Goal: Task Accomplishment & Management: Manage account settings

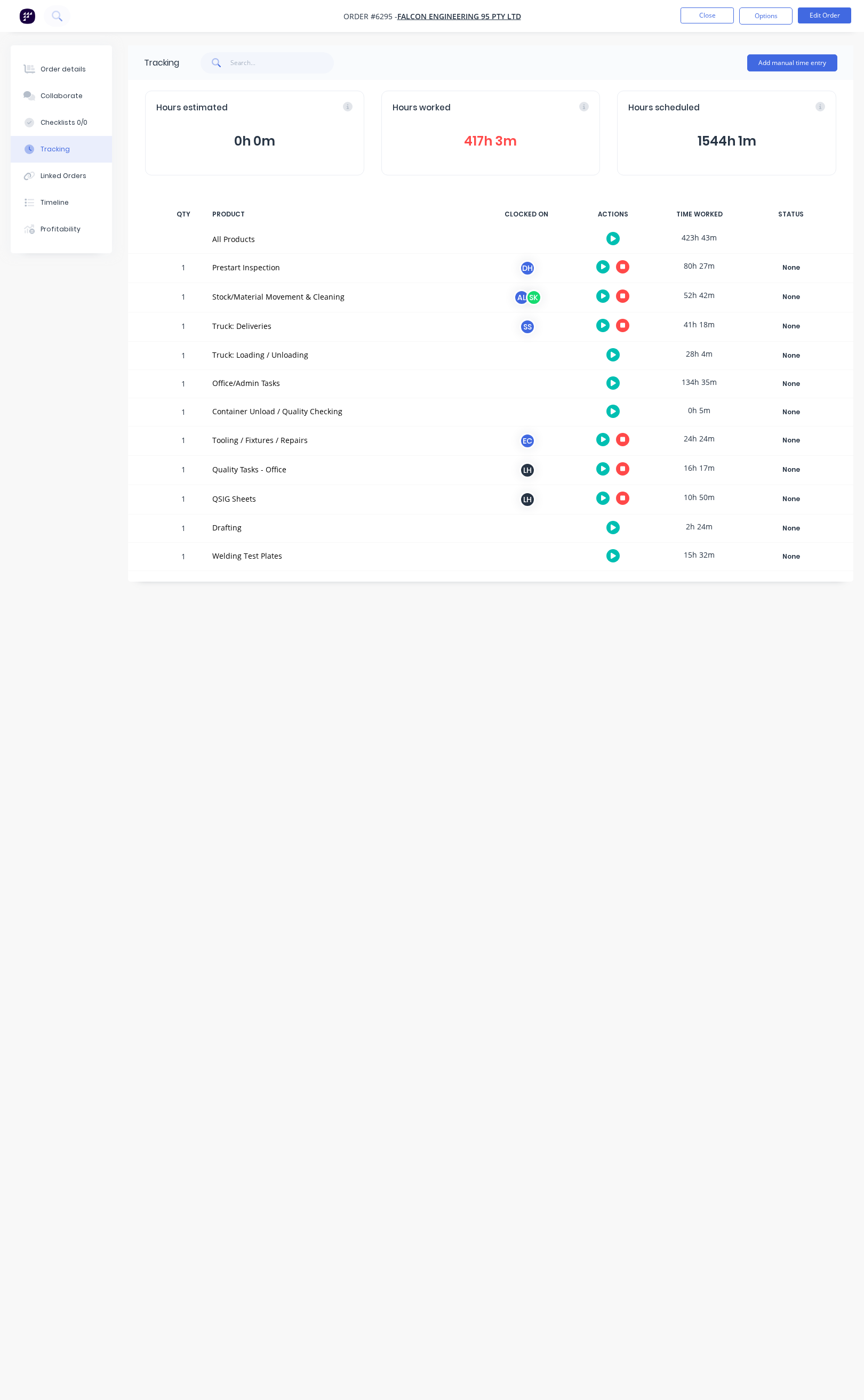
click at [621, 296] on icon "button" at bounding box center [622, 296] width 5 height 5
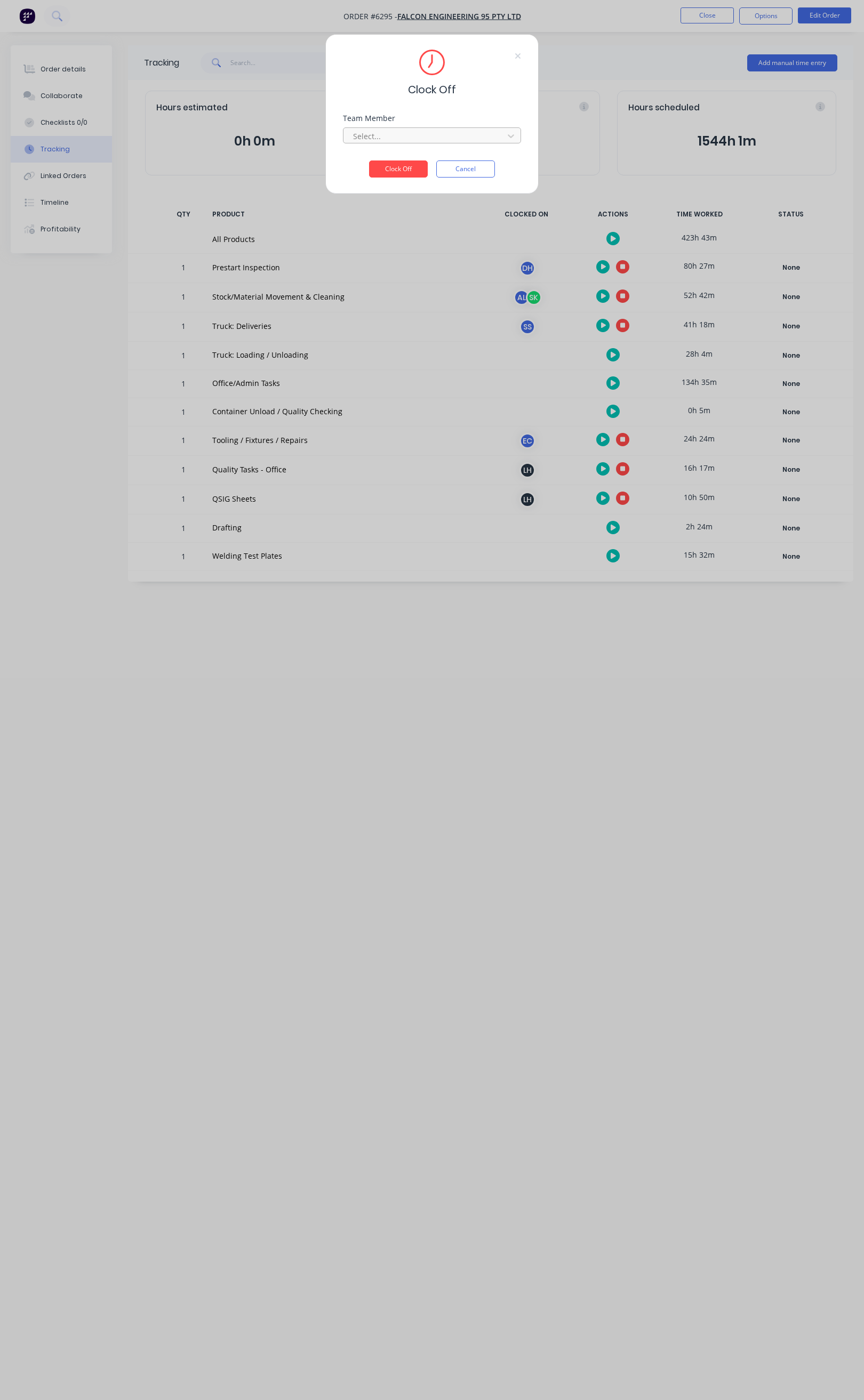
click at [431, 134] on div at bounding box center [424, 136] width 146 height 13
click at [397, 181] on div "[PERSON_NAME]" at bounding box center [432, 179] width 177 height 20
click at [408, 171] on button "Clock Off" at bounding box center [398, 169] width 59 height 17
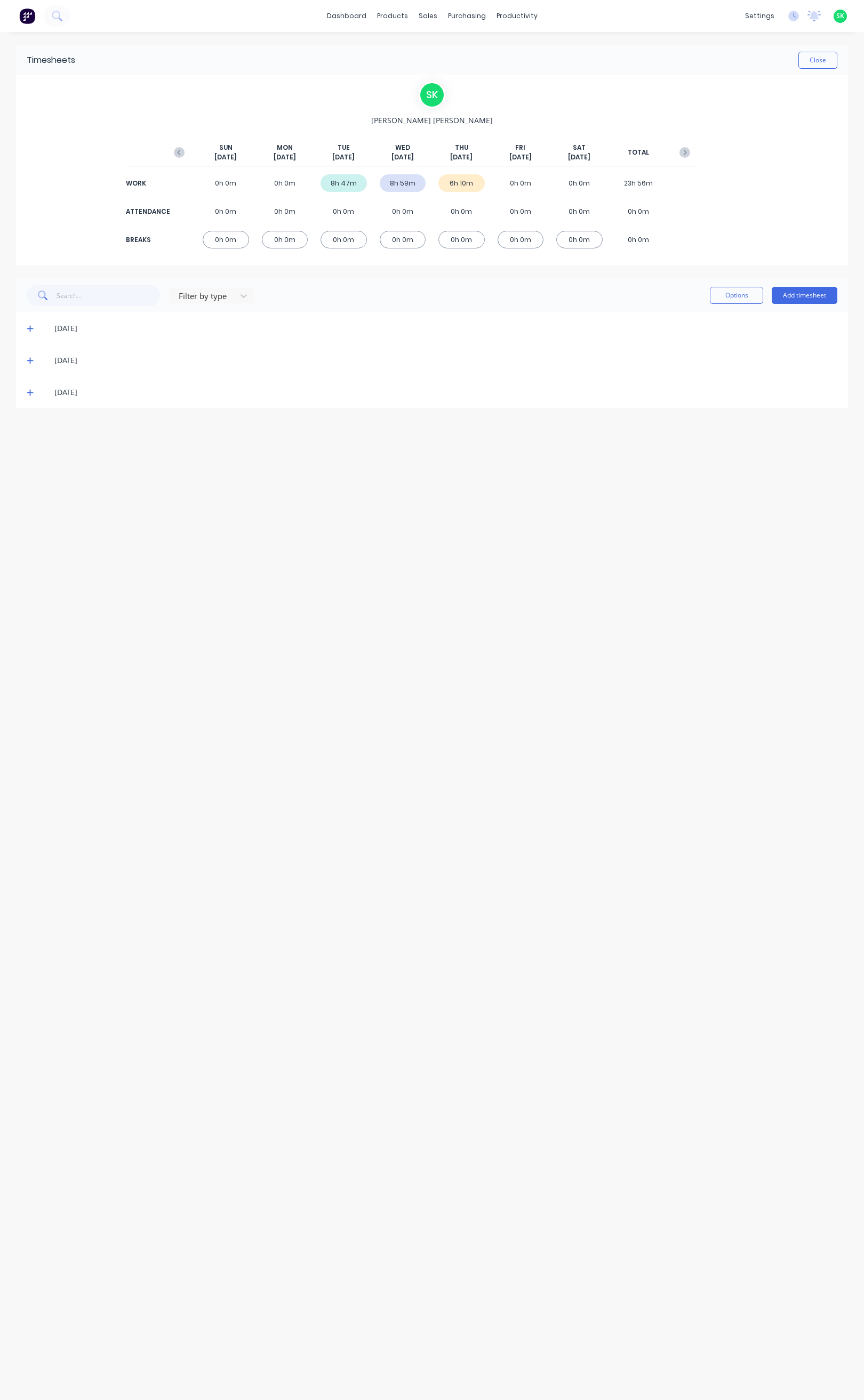
click at [28, 392] on icon at bounding box center [31, 392] width 7 height 7
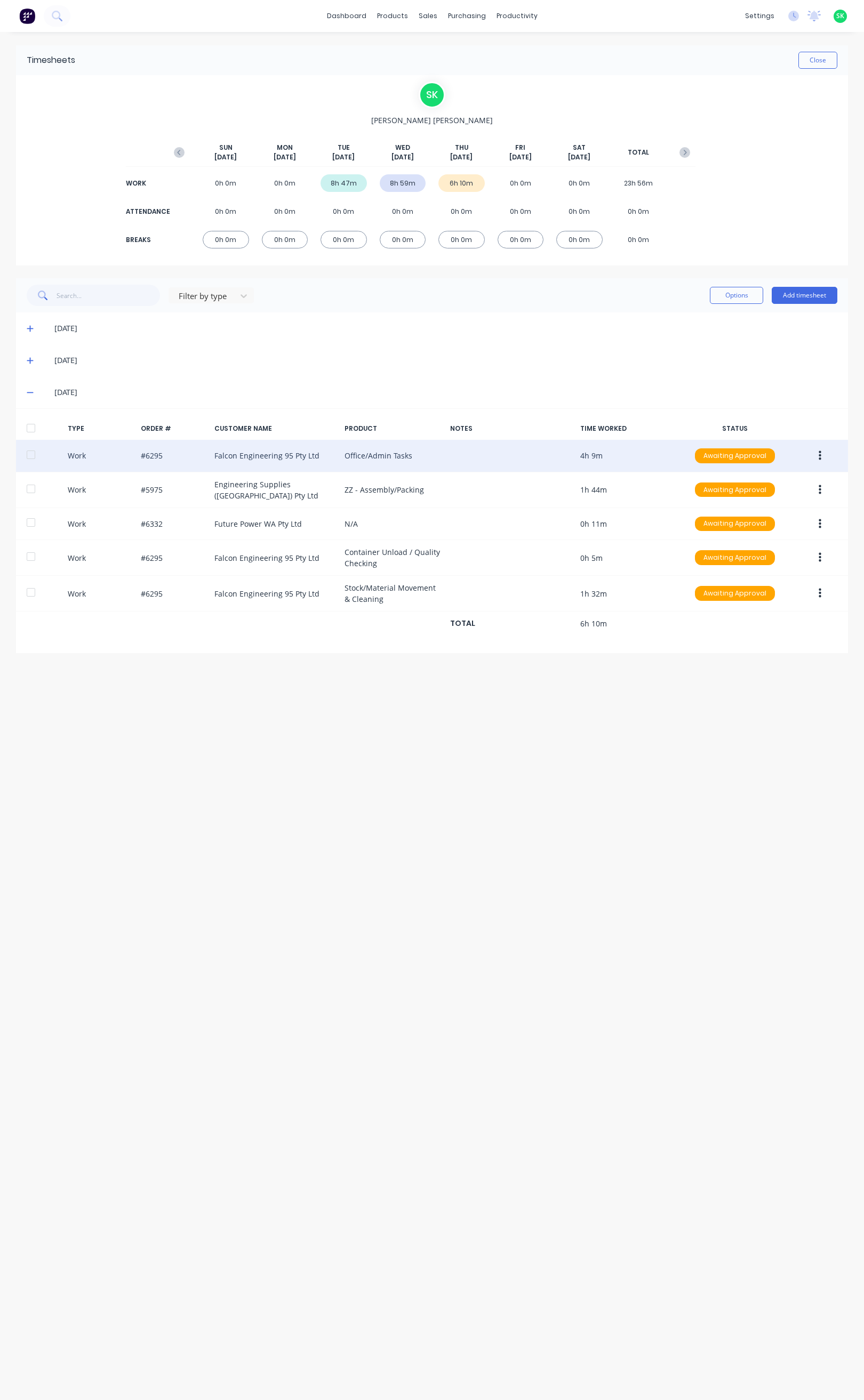
click at [819, 456] on icon "button" at bounding box center [820, 456] width 3 height 9
click at [764, 416] on div "Edit" at bounding box center [781, 415] width 82 height 15
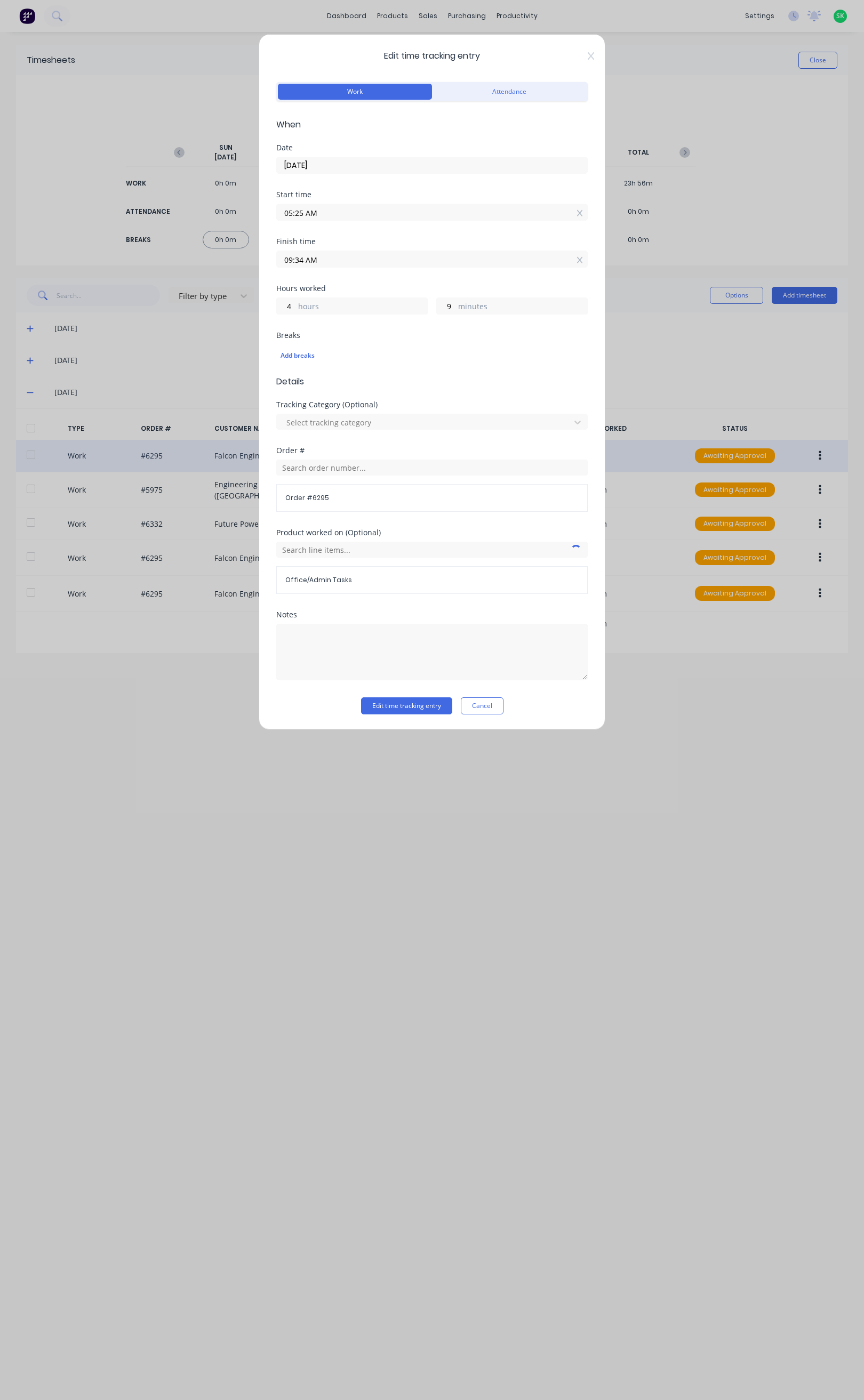
click at [294, 259] on input "09:34 AM" at bounding box center [432, 259] width 310 height 16
click at [303, 349] on div "10" at bounding box center [299, 354] width 26 height 18
type input "10:34 AM"
type input "5"
type input "10:35 AM"
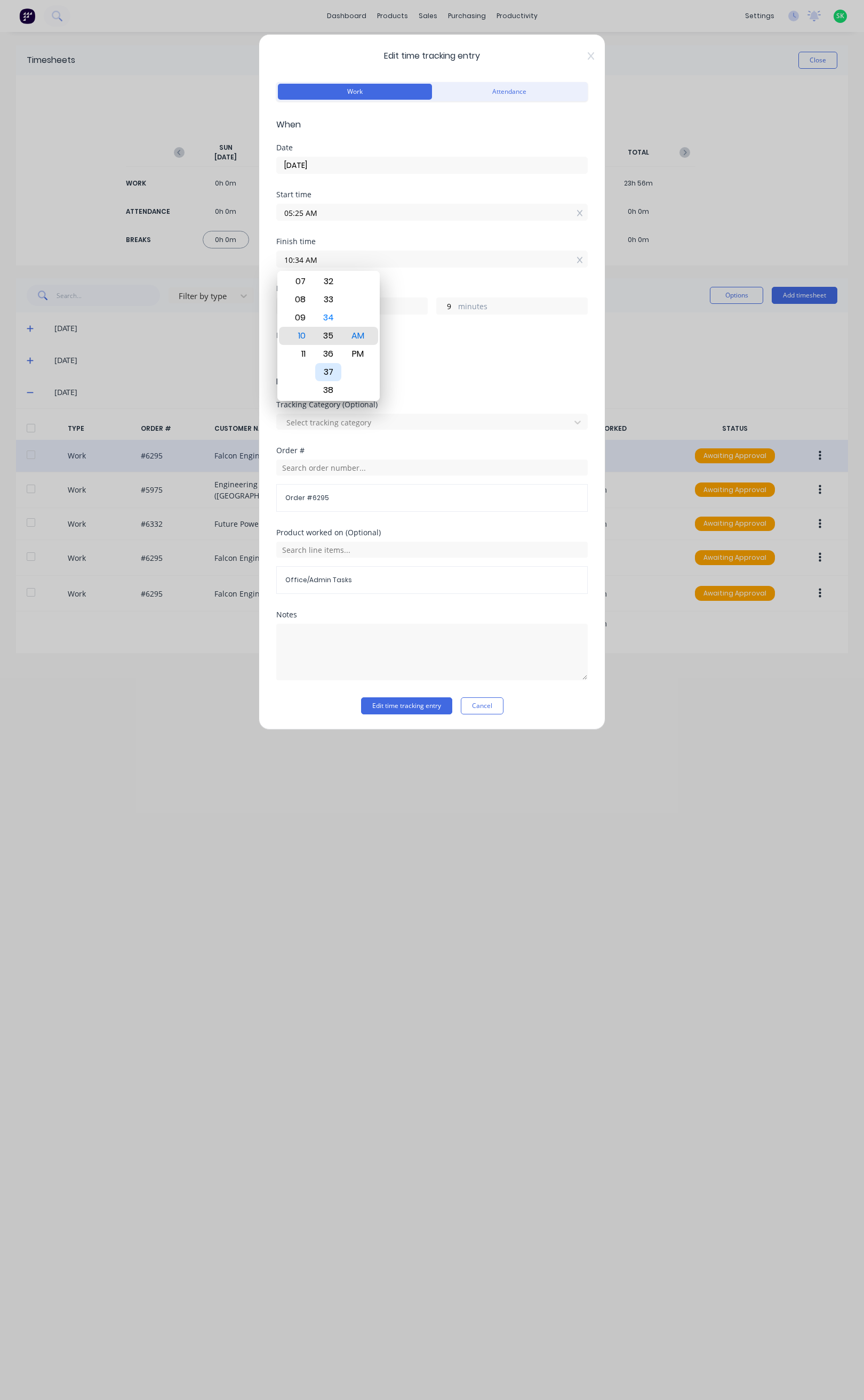
type input "10"
type input "10:36 AM"
type input "11"
type input "10:37 AM"
type input "12"
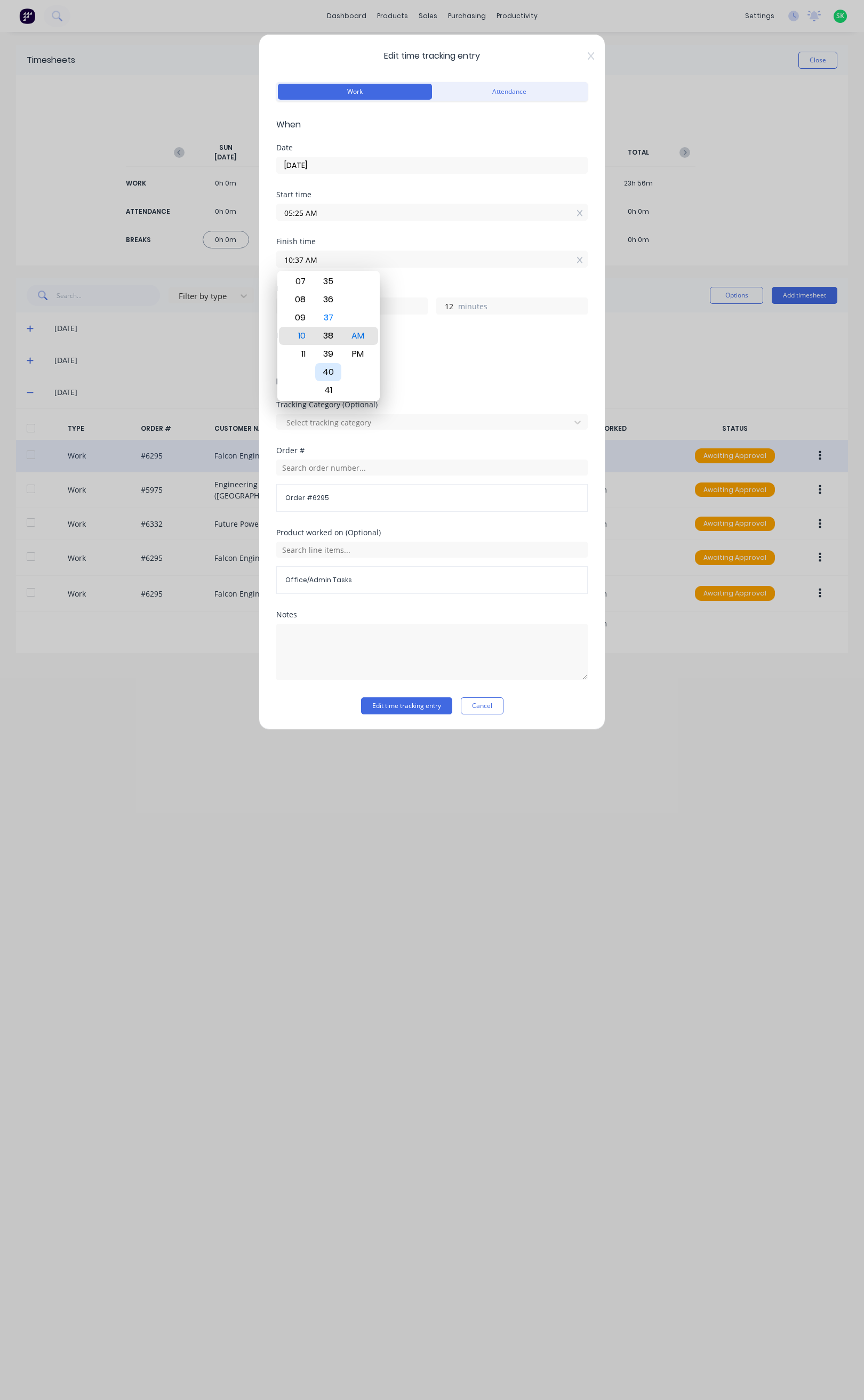
type input "10:38 AM"
type input "13"
type input "10:40 AM"
type input "15"
type input "10:42 AM"
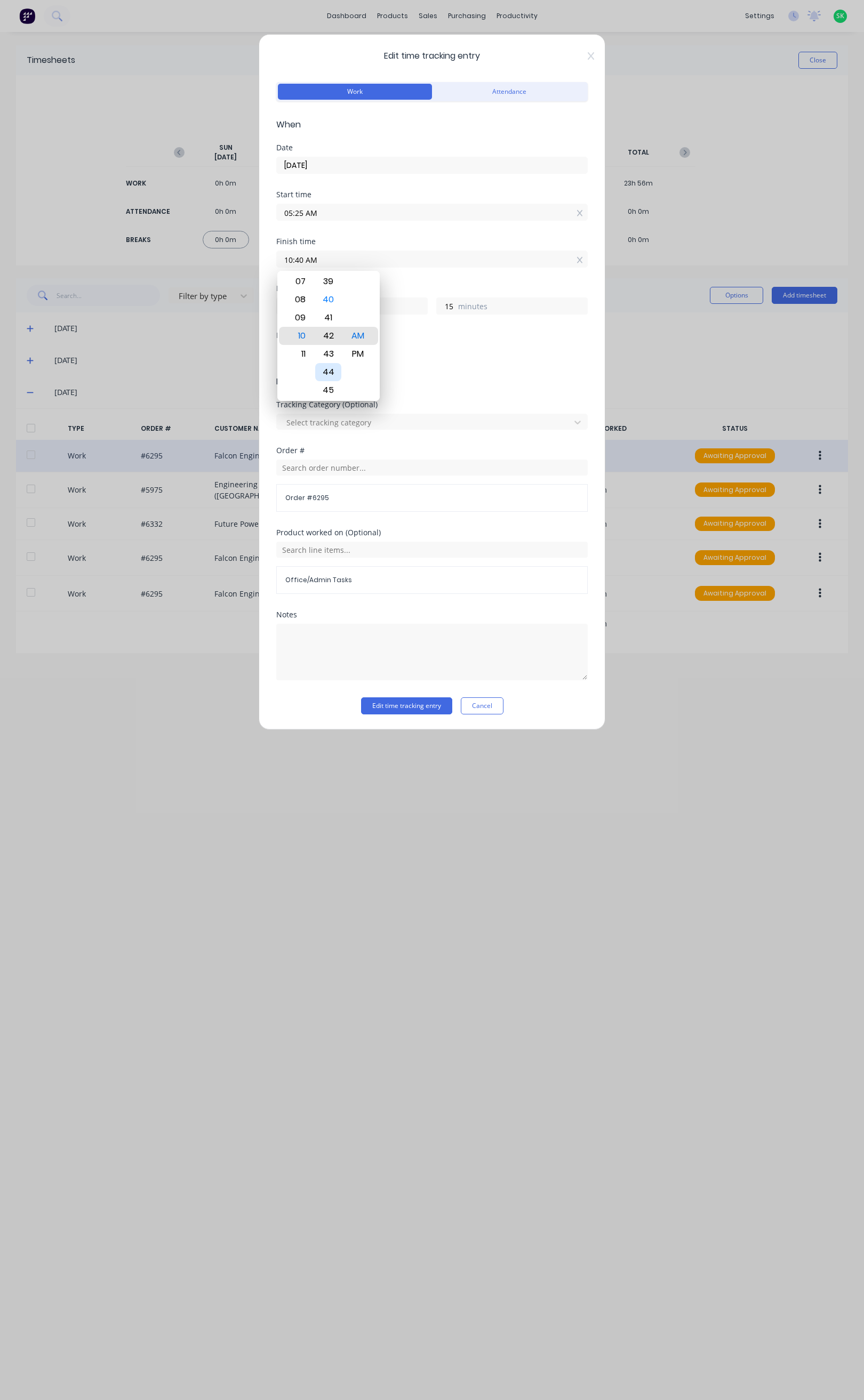
type input "17"
type input "10:43 AM"
type input "18"
type input "10:44 AM"
type input "19"
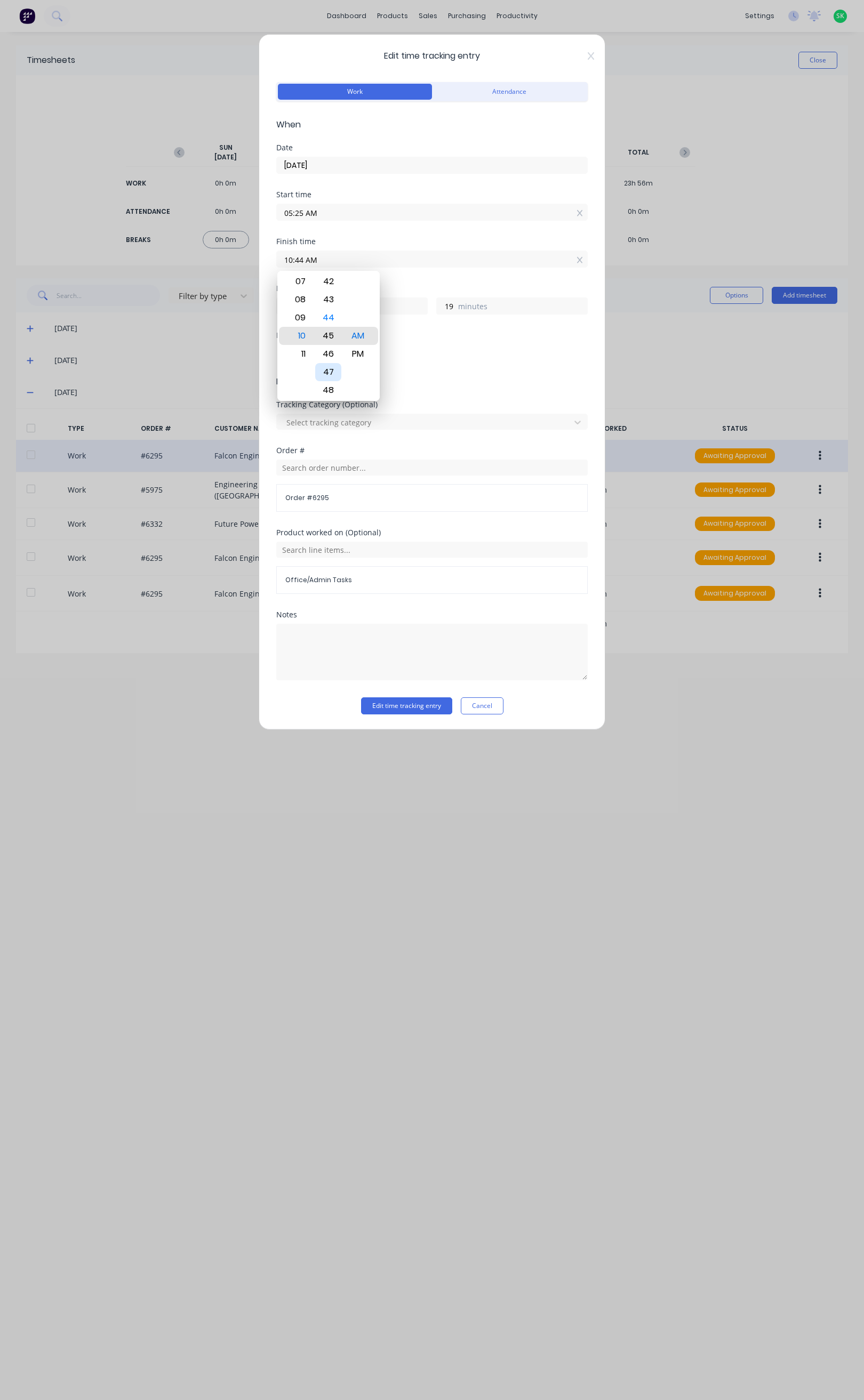
type input "10:45 AM"
type input "20"
click at [416, 701] on button "Edit time tracking entry" at bounding box center [406, 705] width 91 height 17
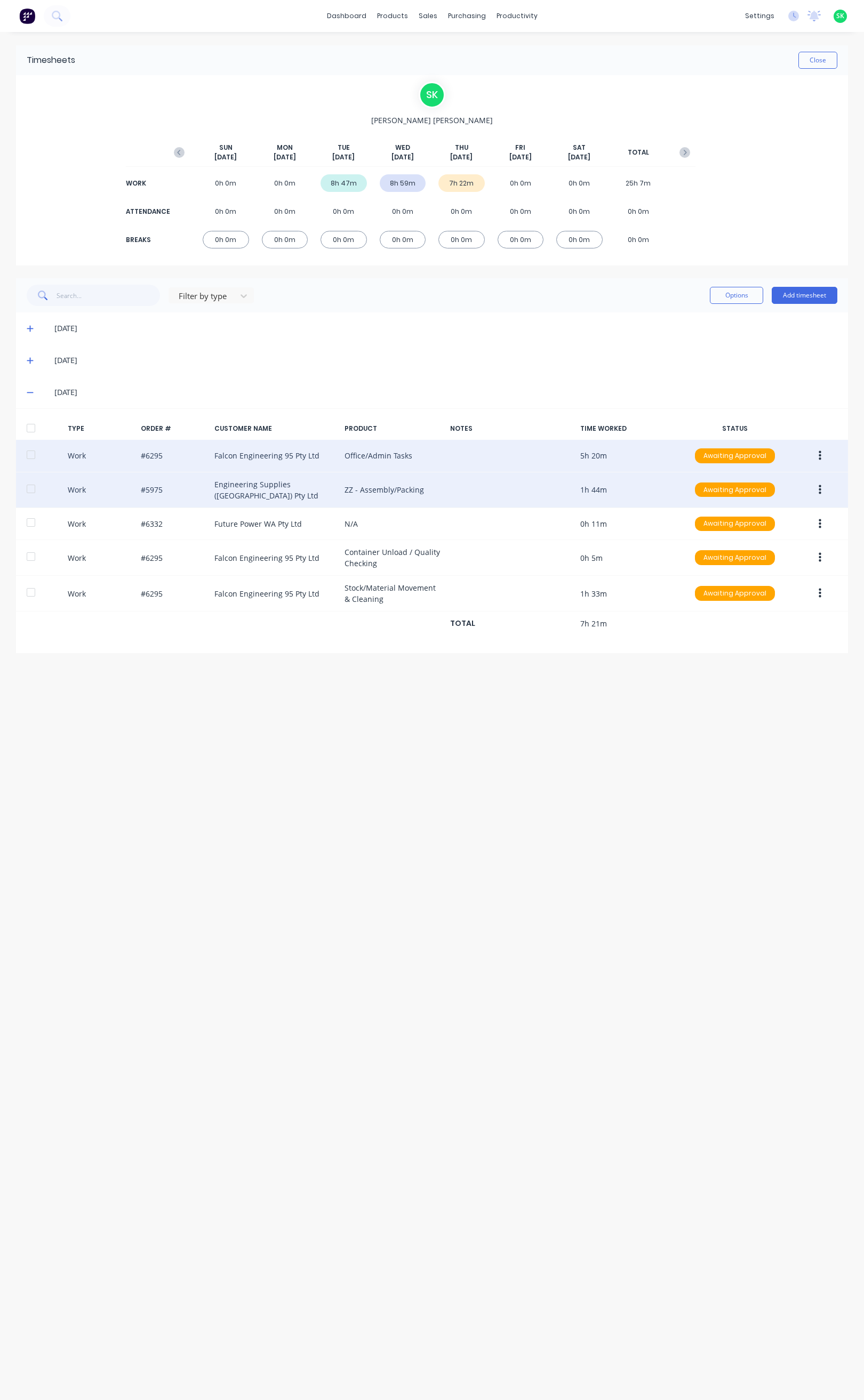
click at [820, 490] on icon "button" at bounding box center [820, 489] width 3 height 9
click at [760, 451] on div "Edit" at bounding box center [781, 449] width 82 height 15
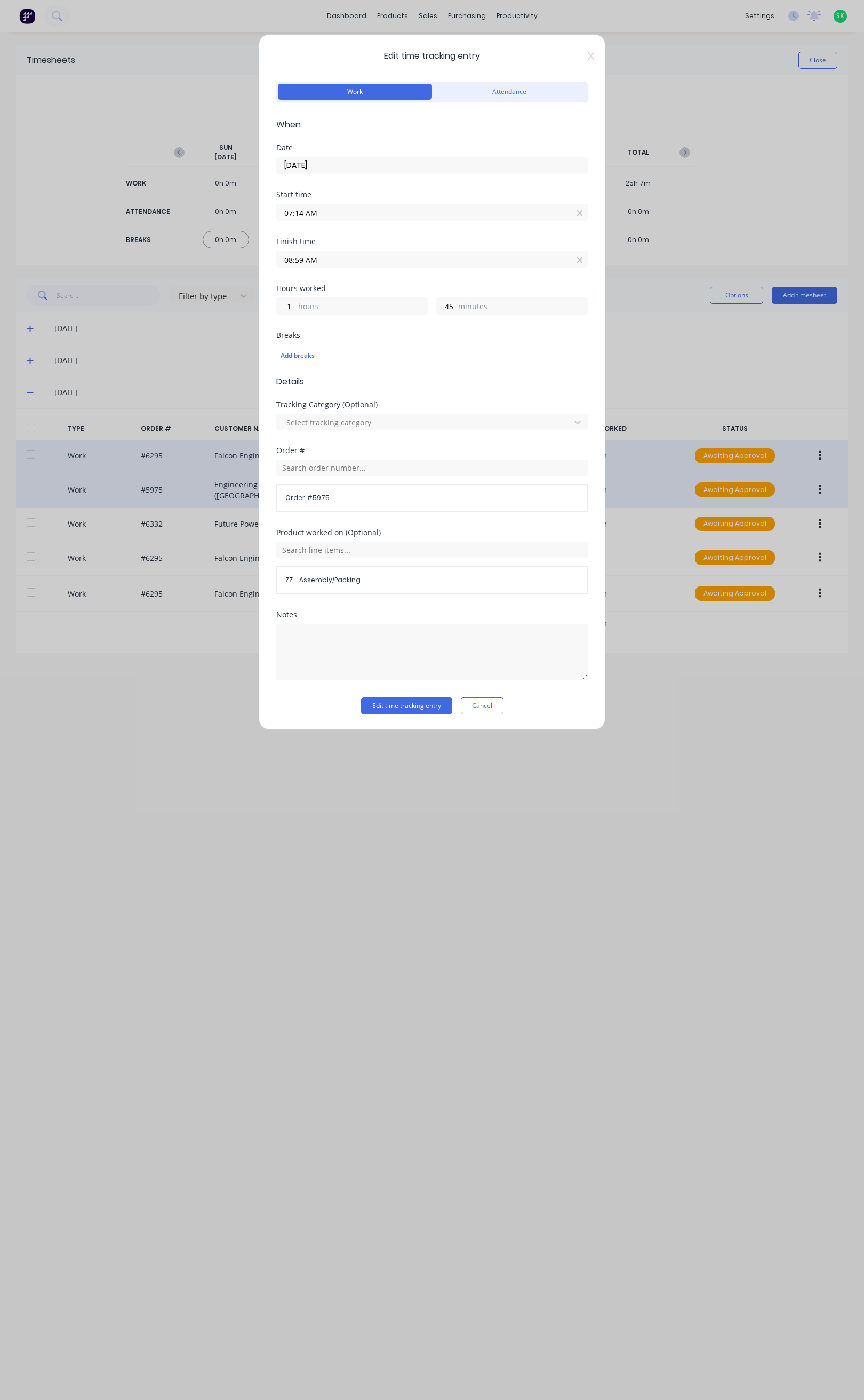
click at [363, 264] on input "08:59 AM" at bounding box center [432, 259] width 310 height 16
click at [301, 352] on div "09" at bounding box center [299, 354] width 26 height 18
type input "09:59 AM"
type input "2"
type input "09:55 AM"
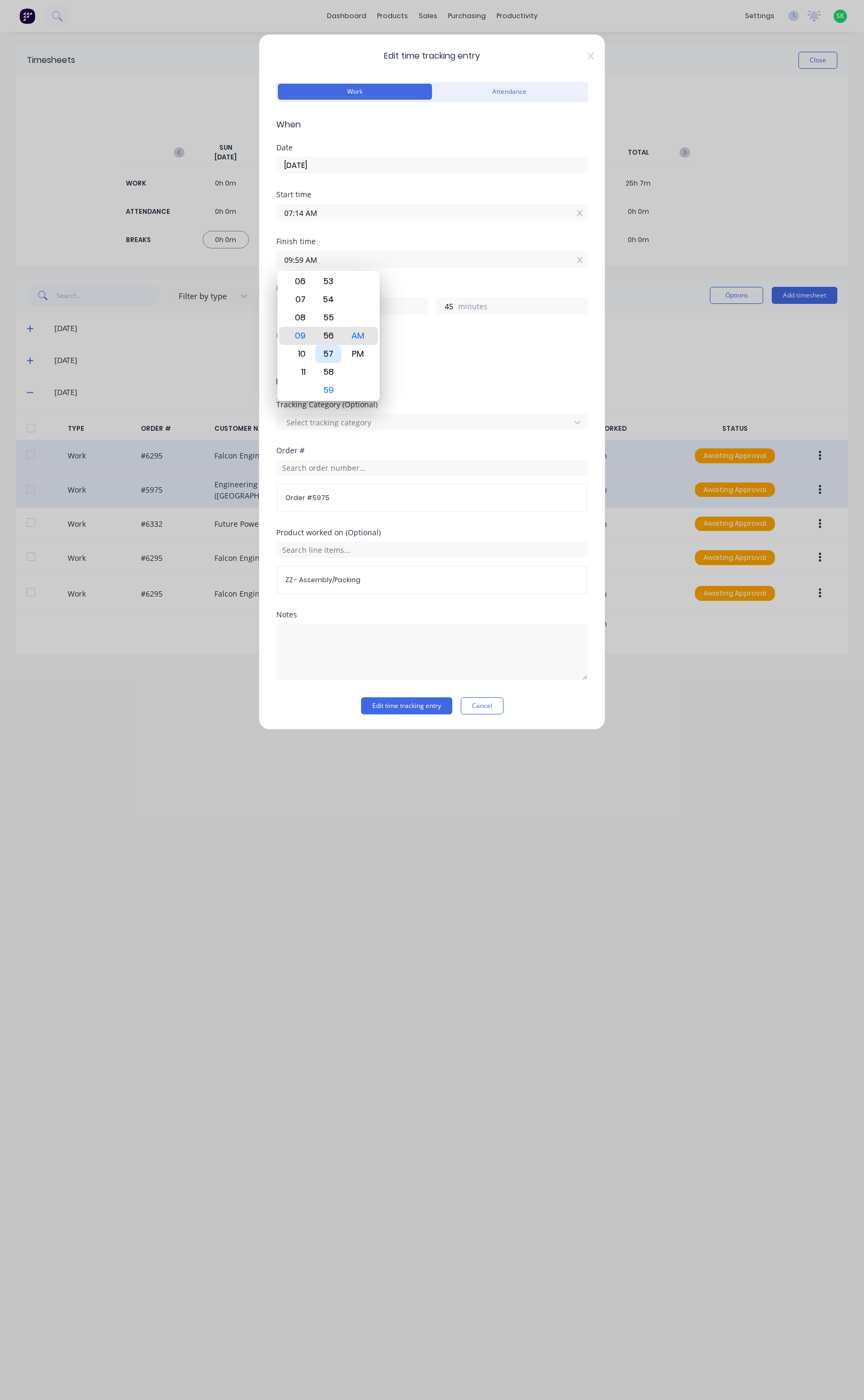
type input "41"
type input "09:50 AM"
type input "36"
type input "09:47 AM"
type input "33"
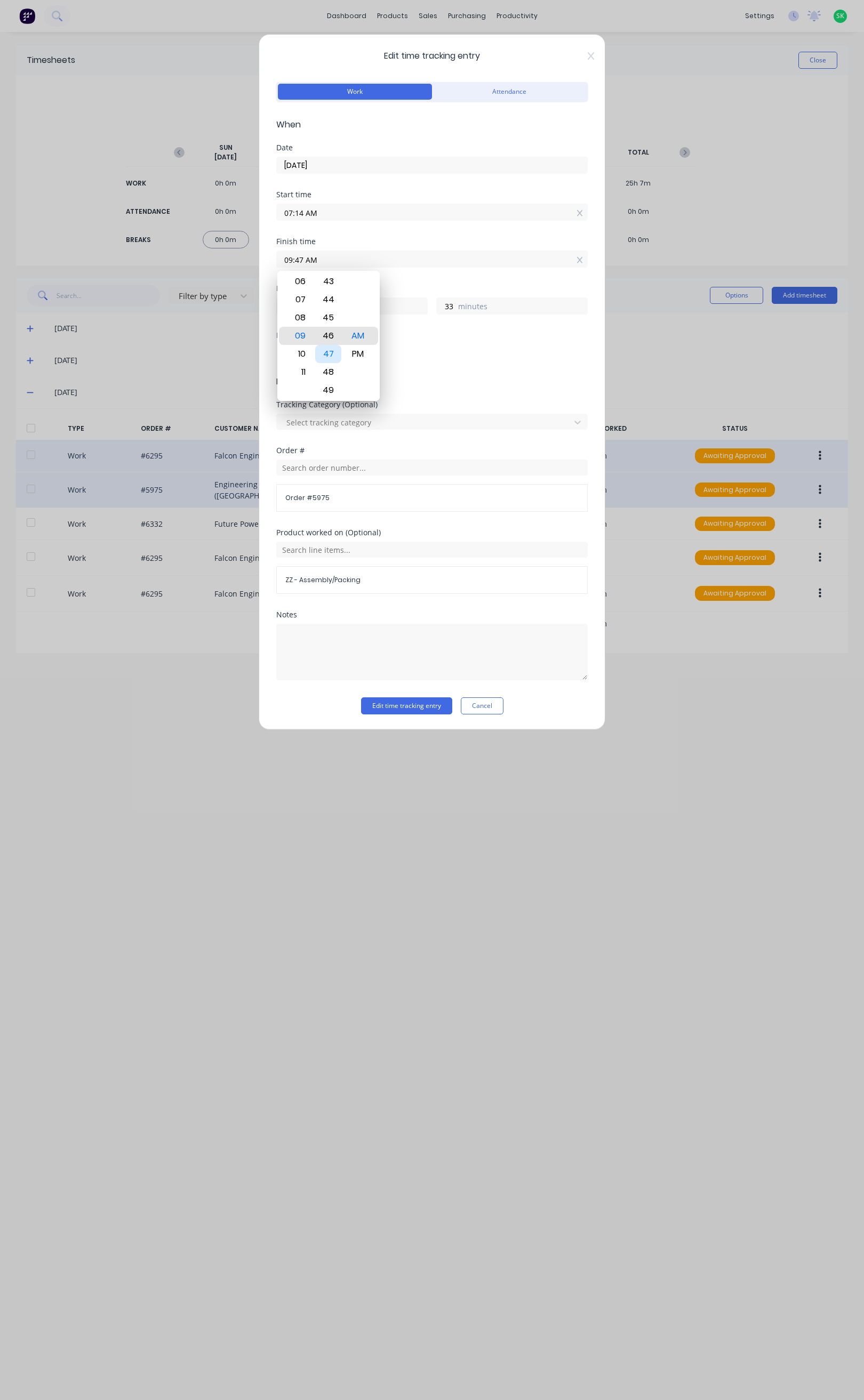
type input "09:46 AM"
type input "32"
type input "09:45 AM"
type input "31"
type input "09:40 AM"
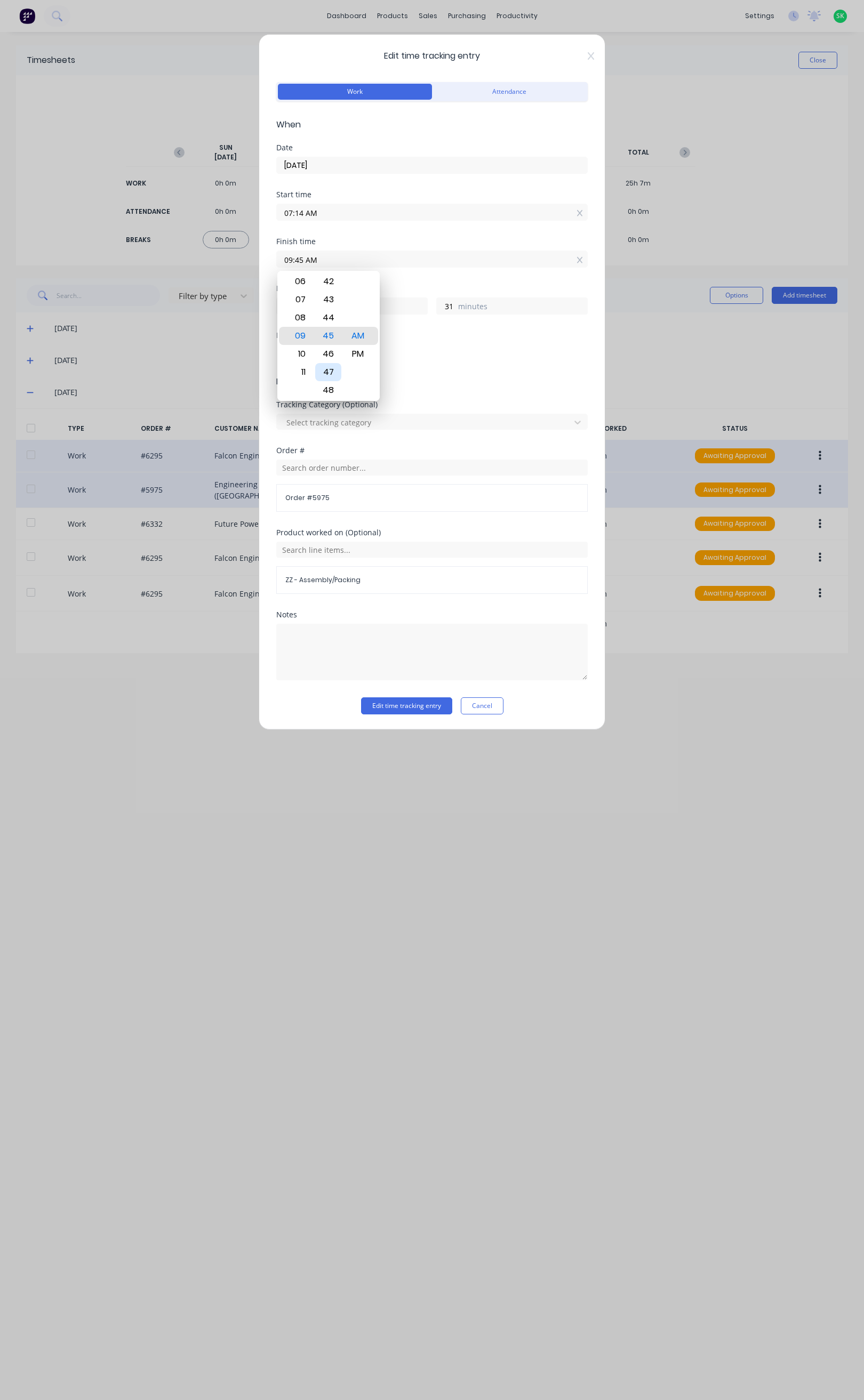
type input "26"
type input "09:39 AM"
type input "25"
type input "09:37 AM"
type input "23"
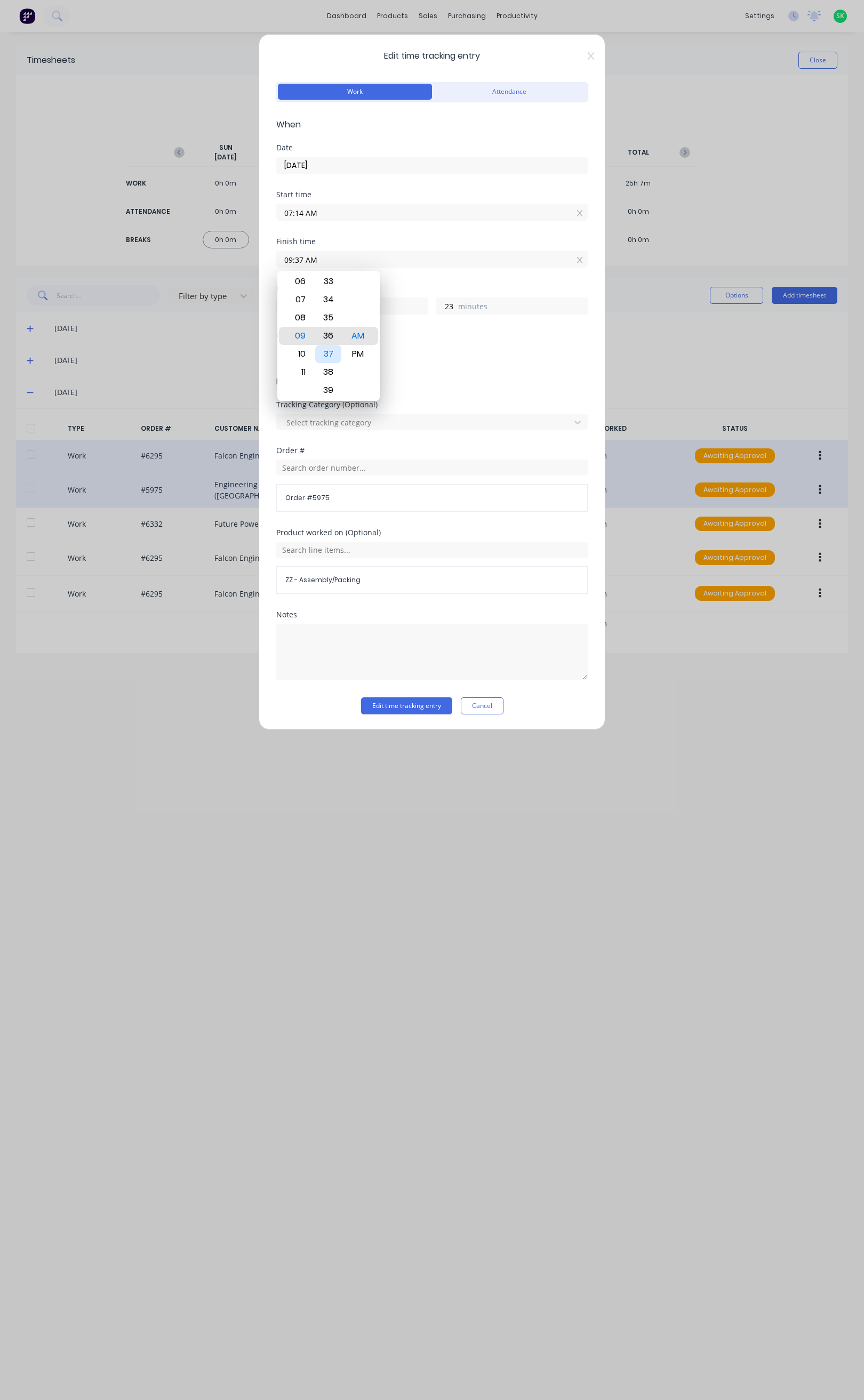
type input "09:36 AM"
type input "22"
type input "09:34 AM"
type input "20"
type input "09:32 AM"
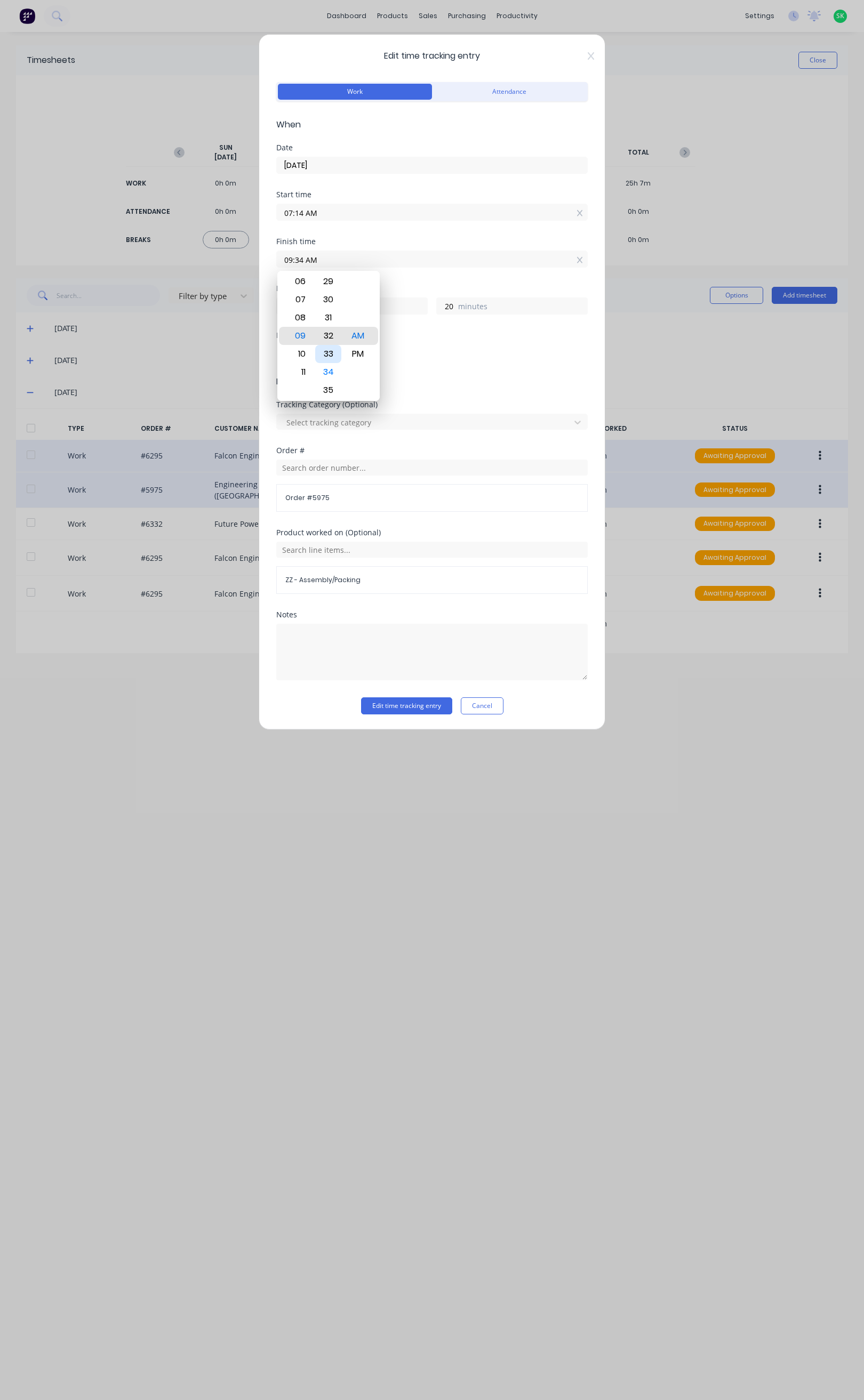
type input "18"
type input "09:31 AM"
type input "17"
type input "09:30 AM"
type input "16"
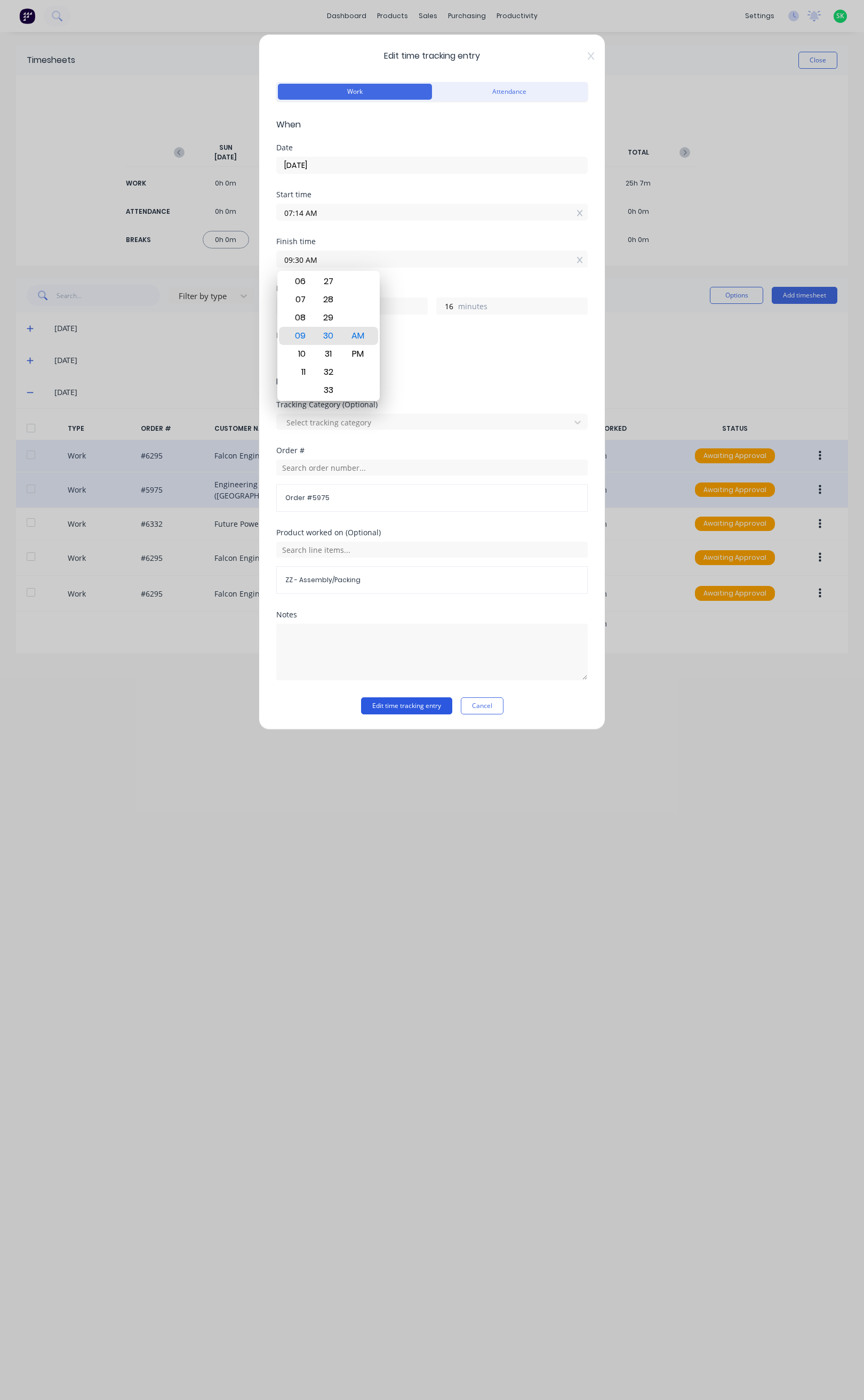
click at [387, 705] on button "Edit time tracking entry" at bounding box center [406, 705] width 91 height 17
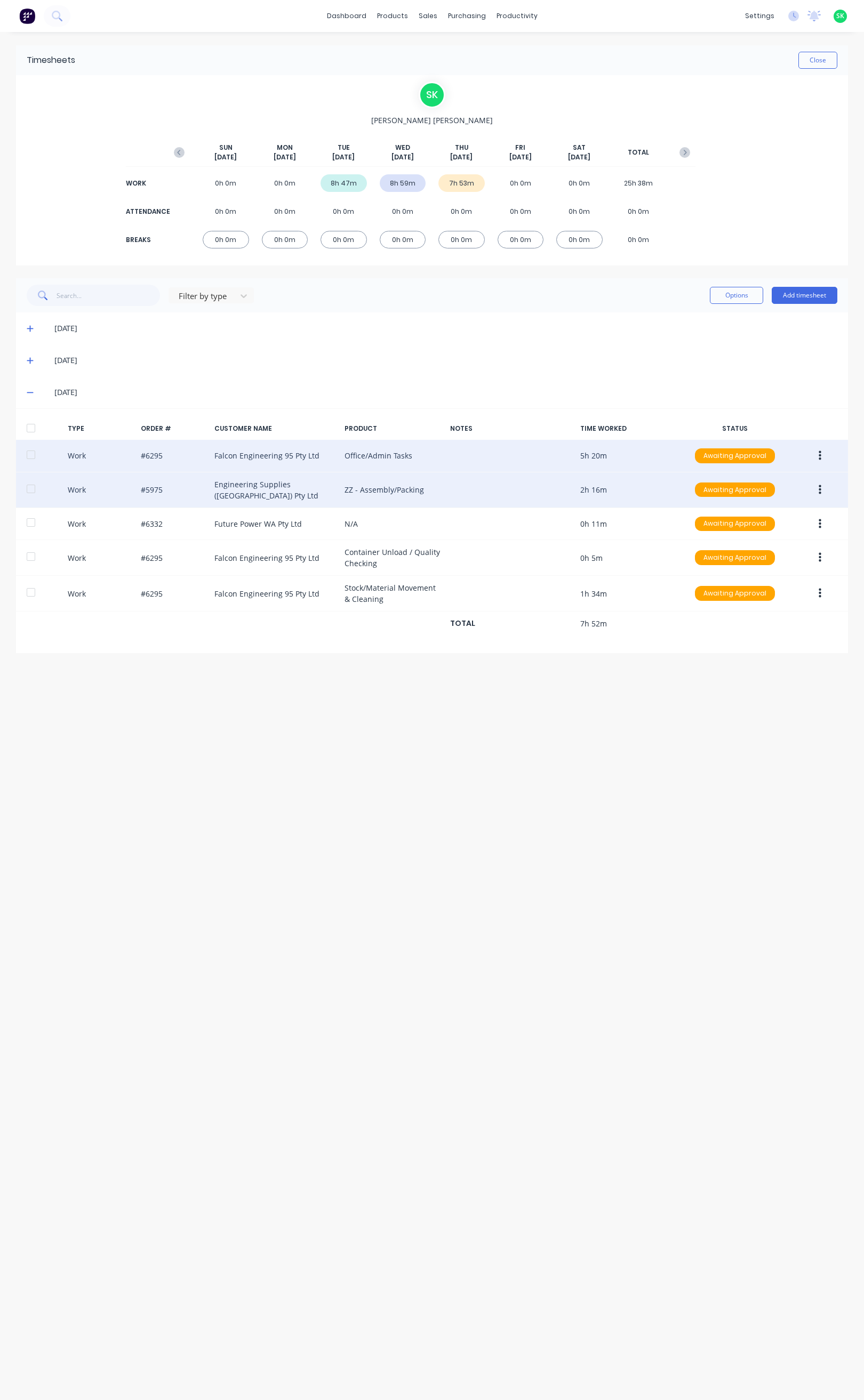
drag, startPoint x: 464, startPoint y: 758, endPoint x: 458, endPoint y: 752, distance: 8.5
click at [464, 760] on div "Timesheets Close S K Stephen Kane SUN Sep 28th MON Sep 29th TUE Sep 30th WED Oc…" at bounding box center [432, 705] width 853 height 1346
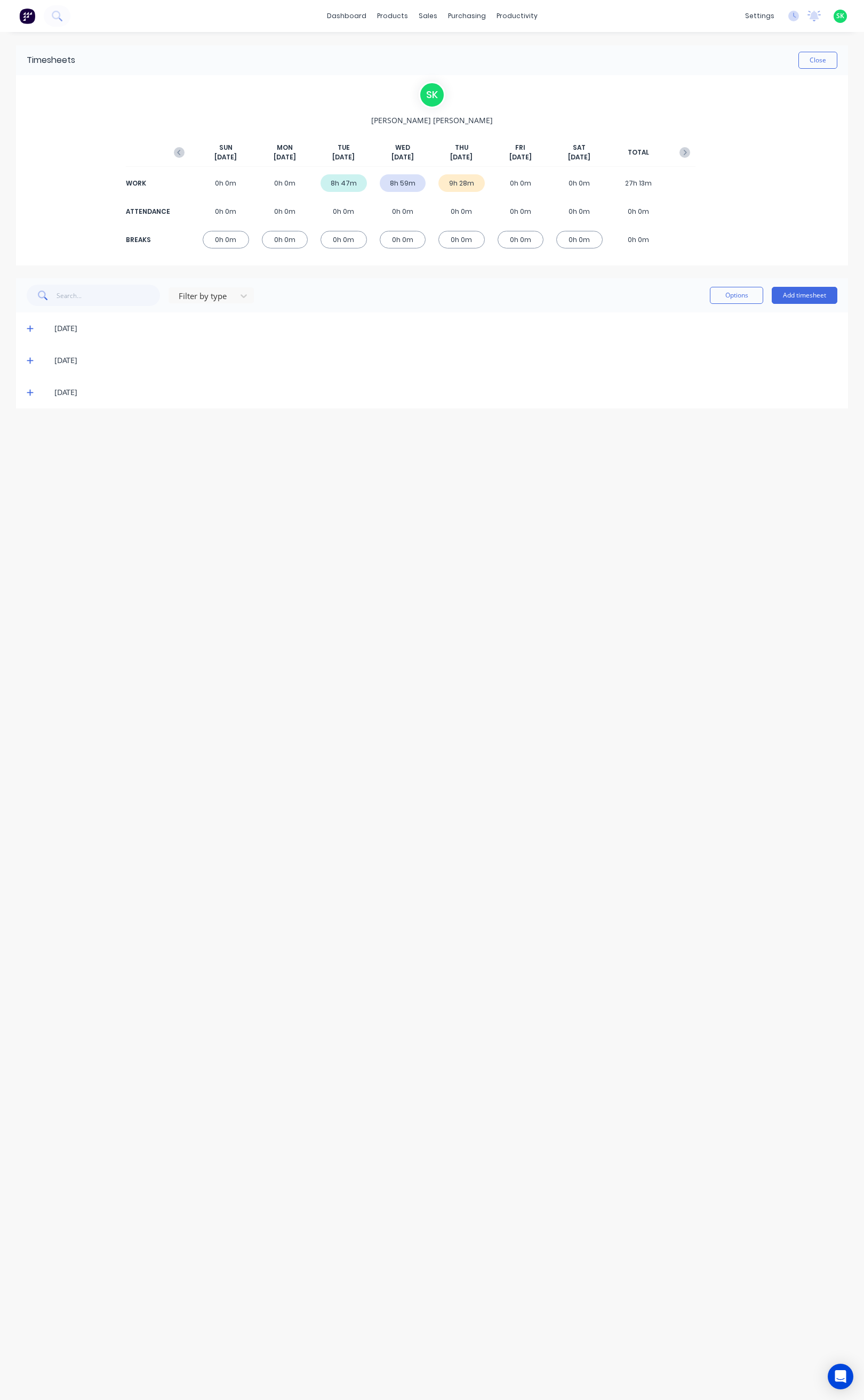
click at [29, 391] on icon at bounding box center [31, 392] width 7 height 7
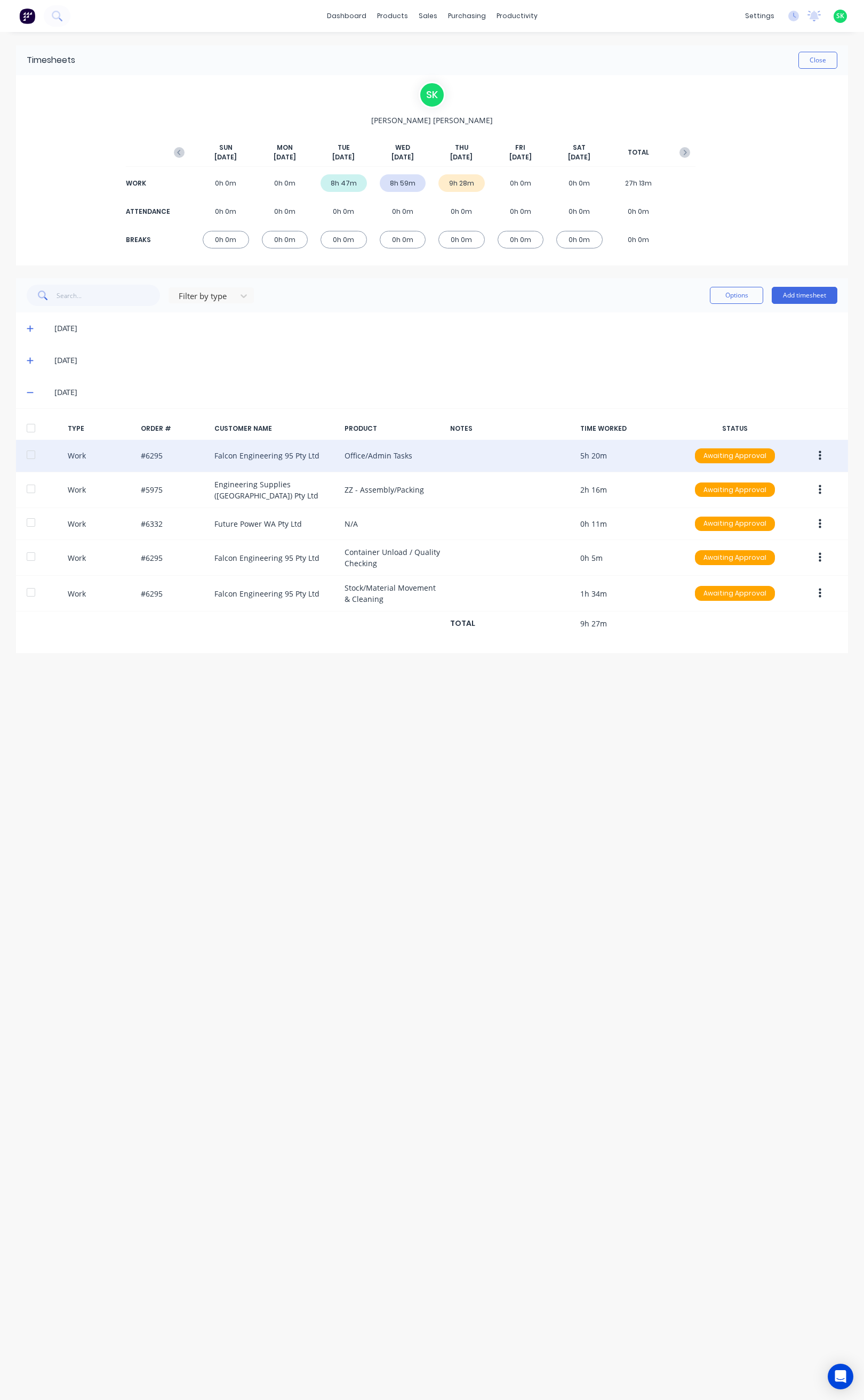
click at [820, 453] on icon "button" at bounding box center [820, 456] width 3 height 9
click at [776, 416] on div "Edit" at bounding box center [781, 415] width 82 height 15
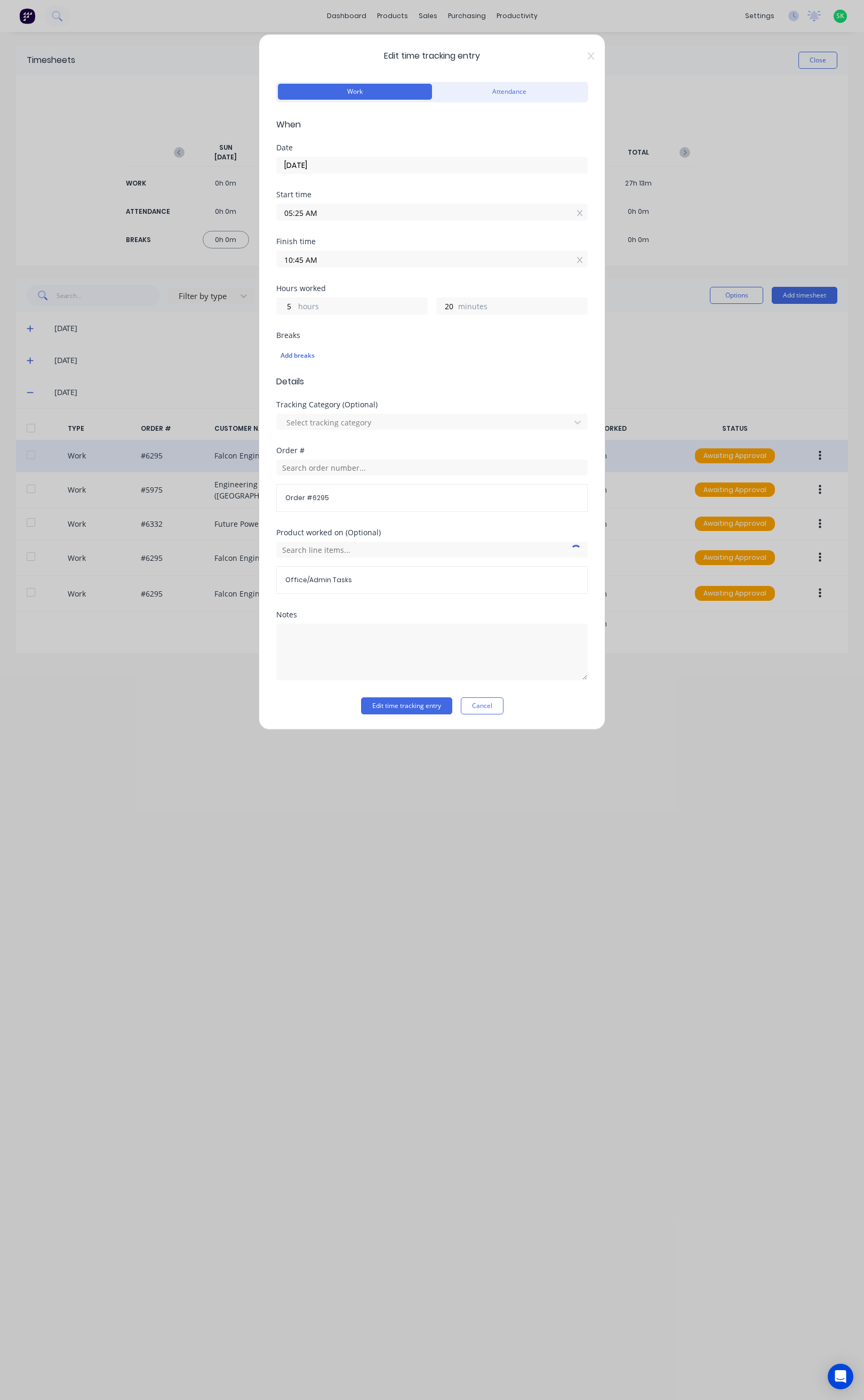
click at [301, 258] on input "10:45 AM" at bounding box center [432, 259] width 310 height 16
type input "10:39 AM"
type input "14"
type input "10:32 AM"
type input "7"
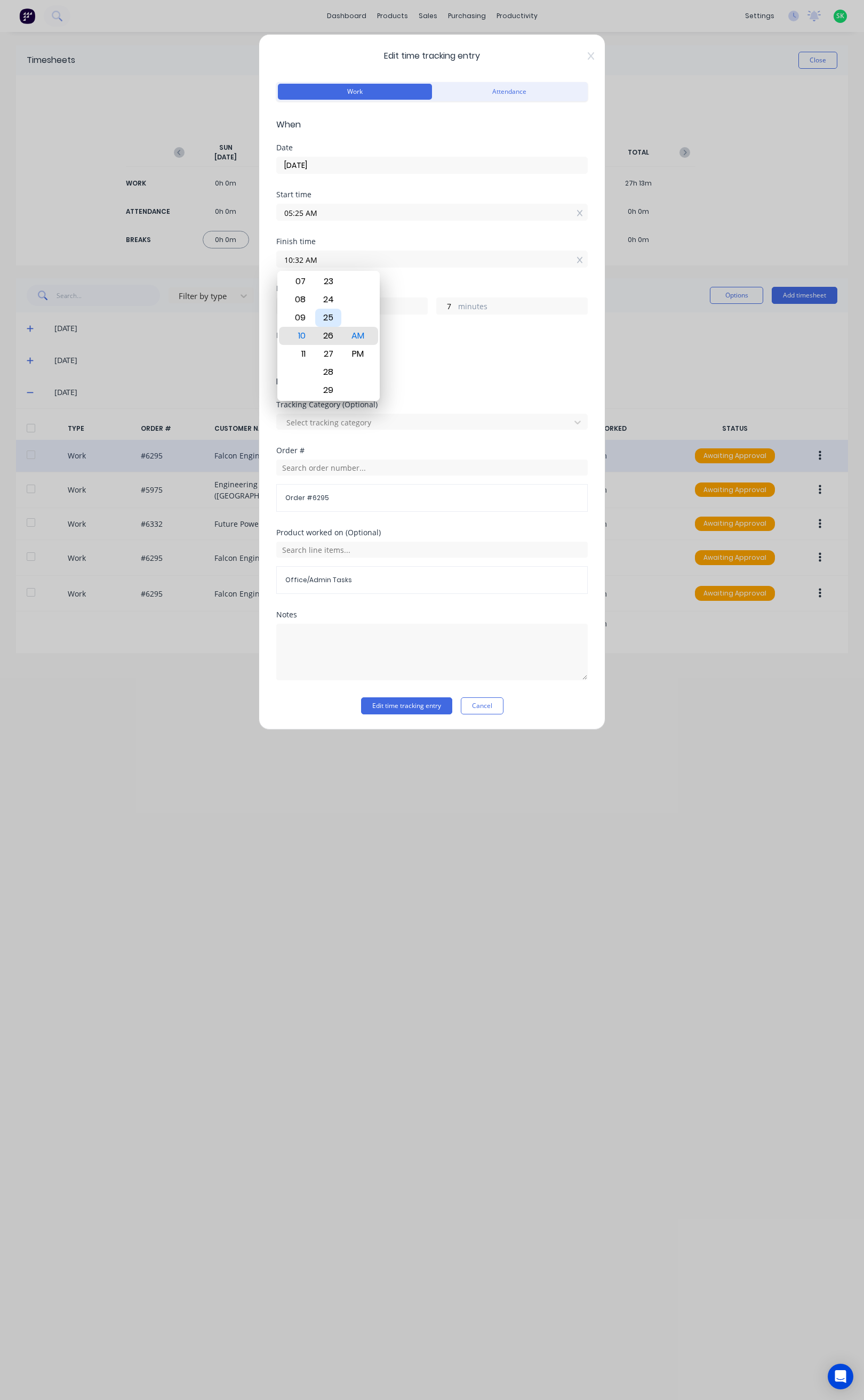
type input "10:26 AM"
type input "1"
type input "10:20 AM"
type input "4"
type input "55"
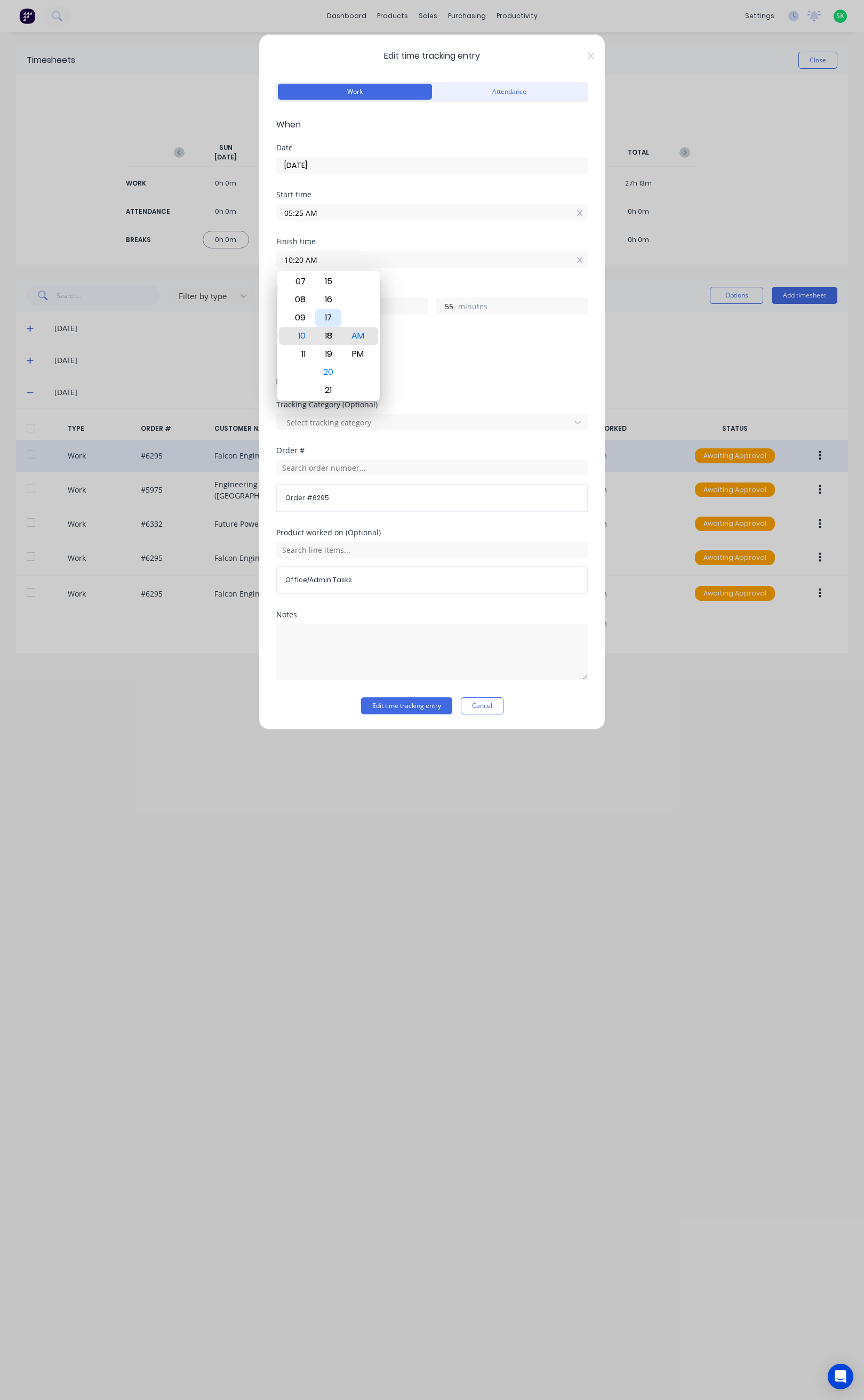
type input "10:18 AM"
type input "53"
type input "10:16 AM"
type input "51"
type input "10:15 AM"
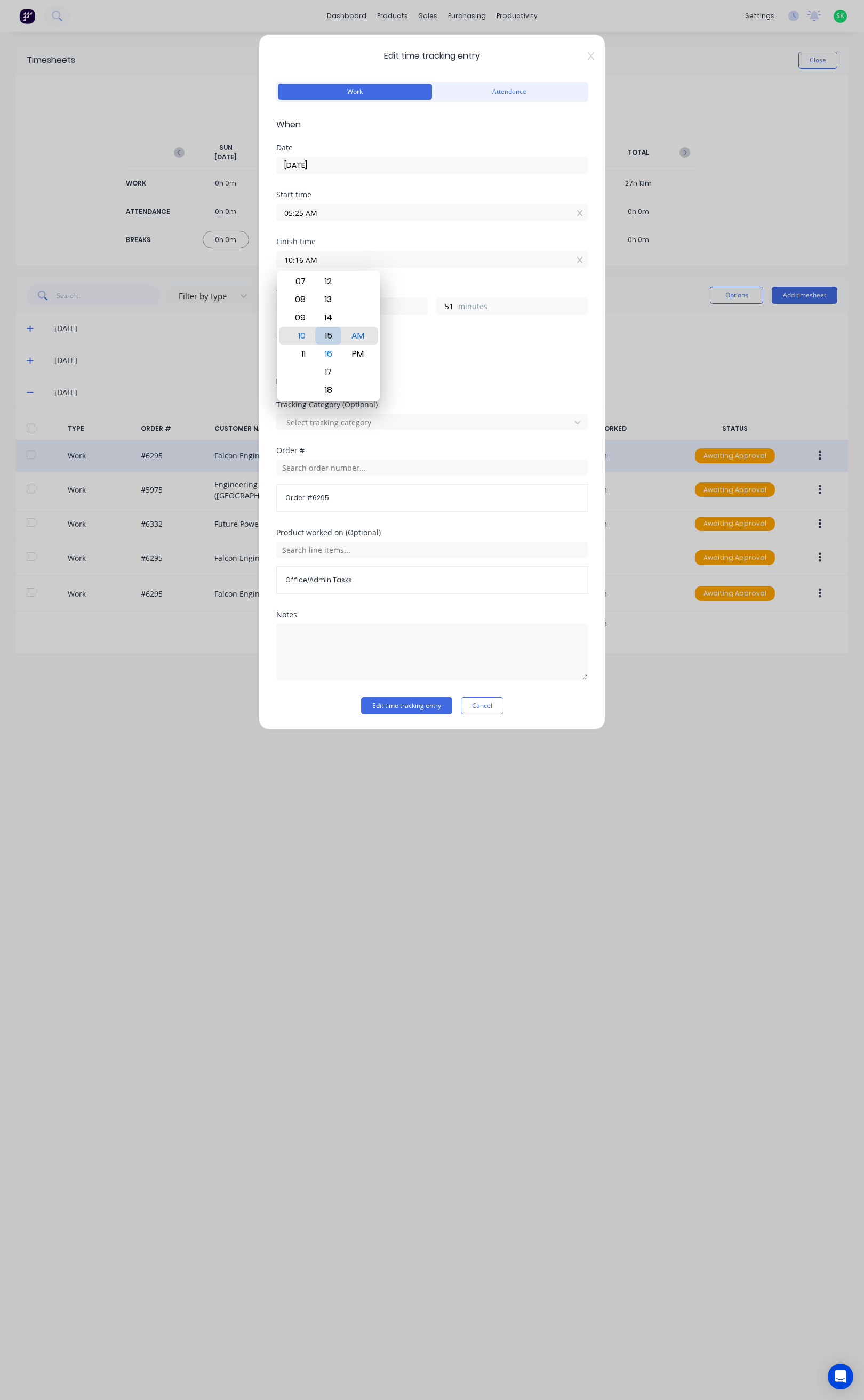
type input "50"
click at [427, 708] on button "Edit time tracking entry" at bounding box center [406, 705] width 91 height 17
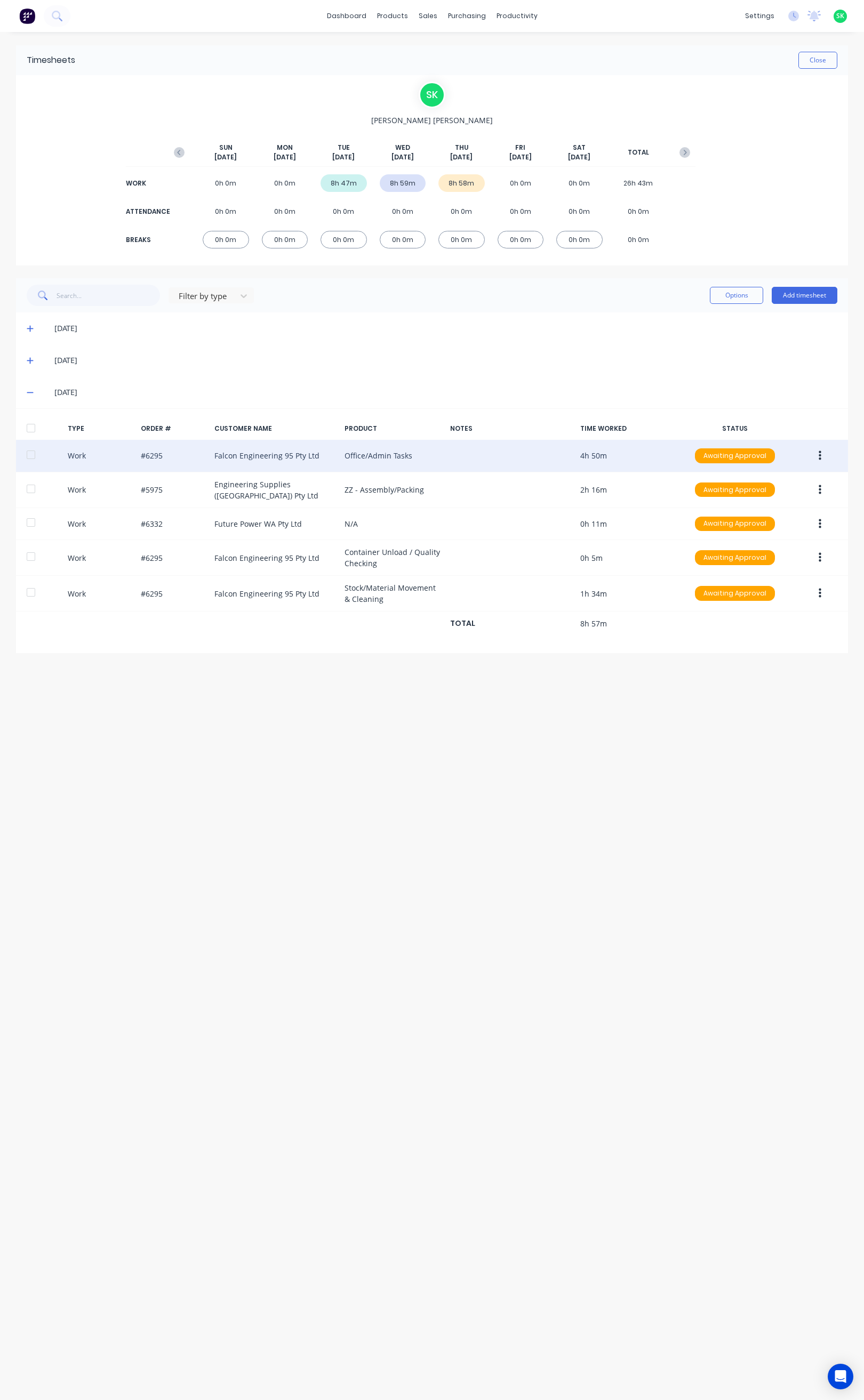
click at [818, 456] on icon "button" at bounding box center [820, 456] width 3 height 9
click at [776, 418] on div "Edit" at bounding box center [781, 415] width 82 height 15
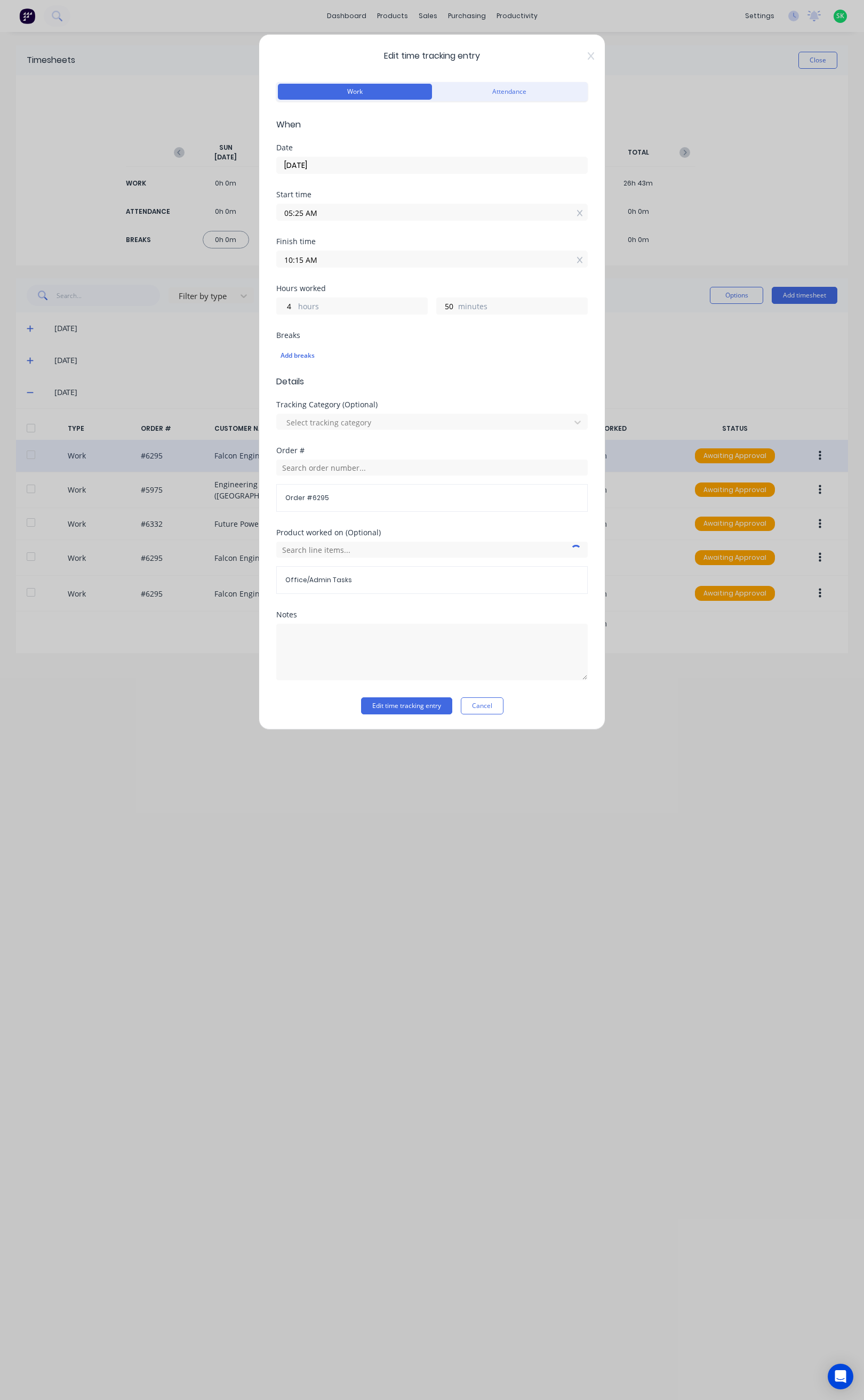
click at [304, 259] on input "10:15 AM" at bounding box center [432, 259] width 310 height 16
type input "10:10 AM"
type input "45"
type input "10:09 AM"
type input "44"
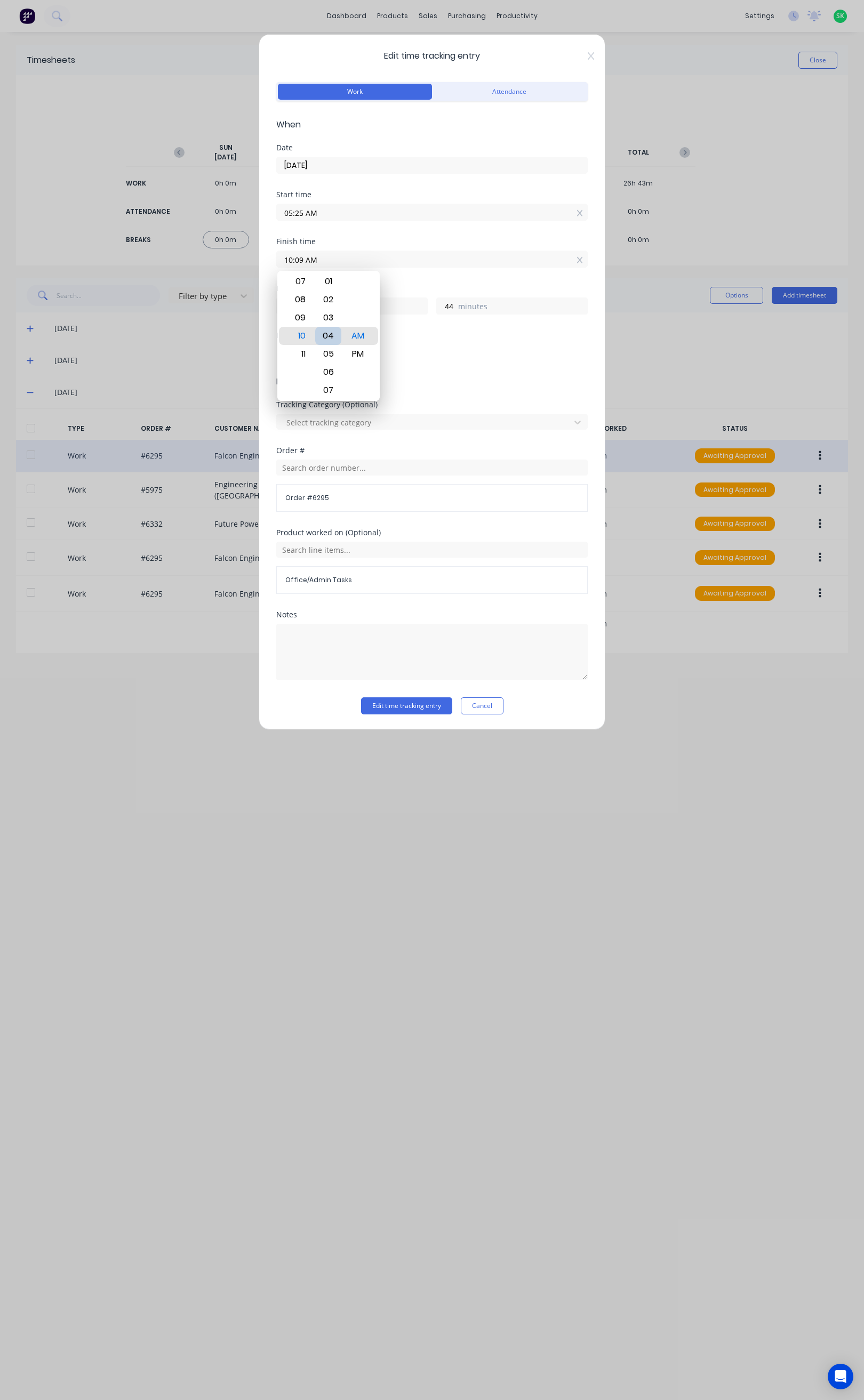
type input "10:04 AM"
type input "39"
type input "10:03 AM"
type input "38"
type input "10:02 AM"
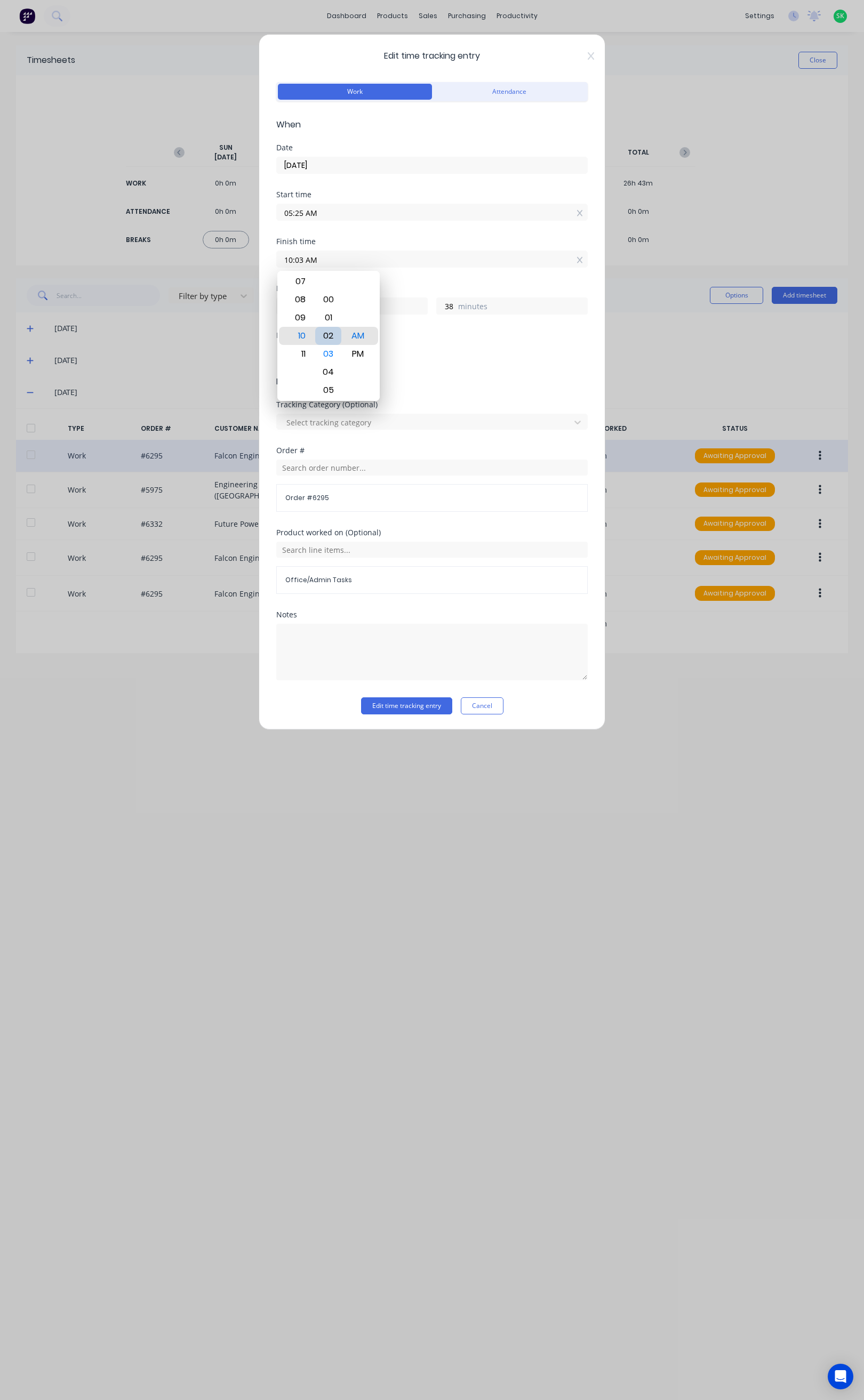
type input "37"
type input "10:03 AM"
type input "38"
click at [416, 712] on button "Edit time tracking entry" at bounding box center [406, 705] width 91 height 17
